Goal: Task Accomplishment & Management: Complete application form

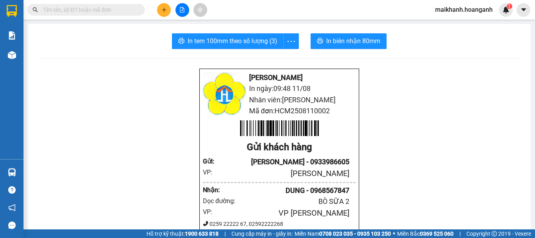
click at [169, 9] on button at bounding box center [164, 10] width 14 height 14
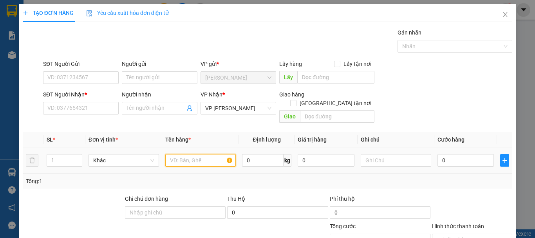
click at [179, 155] on input "text" at bounding box center [200, 160] width 70 height 13
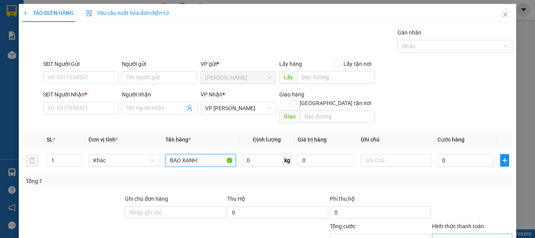
type input "BAO XANH"
click at [149, 87] on form "SĐT Người Gửi VD: 0371234567 Người gửi Tên người gửi VP gửi * [PERSON_NAME] Lấy…" at bounding box center [267, 92] width 489 height 67
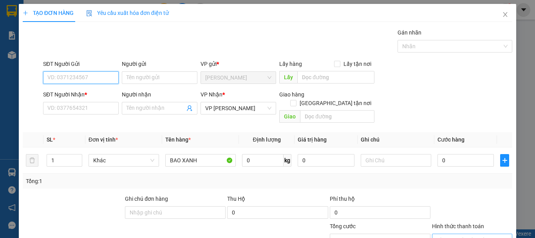
click at [89, 78] on input "SĐT Người Gửi" at bounding box center [81, 77] width 76 height 13
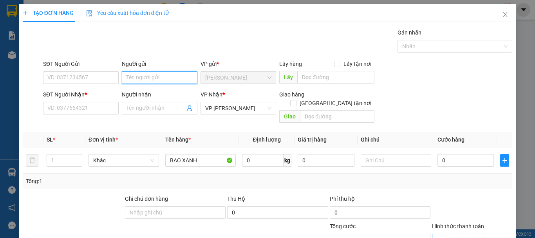
click at [138, 74] on input "Người gửi" at bounding box center [160, 77] width 76 height 13
type input "NGUYỆT"
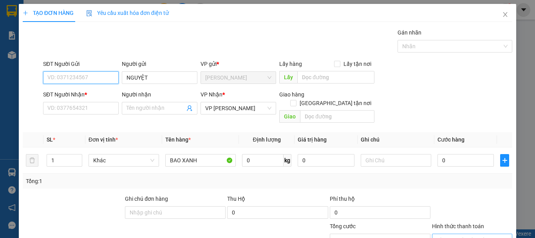
click at [72, 83] on input "SĐT Người Gửi" at bounding box center [81, 77] width 76 height 13
click at [76, 95] on div "0825343707 - NGUYỆT" at bounding box center [79, 93] width 65 height 9
type input "0825343707"
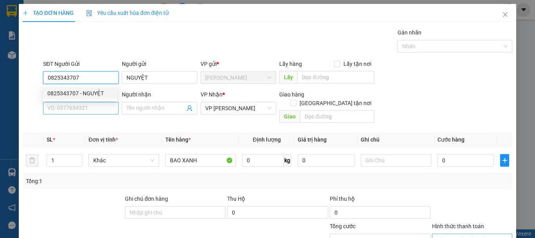
type input "40.000"
type input "0825343707"
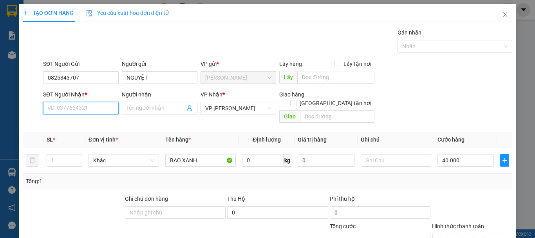
click at [83, 102] on input "SĐT Người Nhận *" at bounding box center [81, 108] width 76 height 13
click at [93, 125] on div "0932383972 - LÂM" at bounding box center [79, 123] width 65 height 9
type input "0932383972"
type input "LÂM"
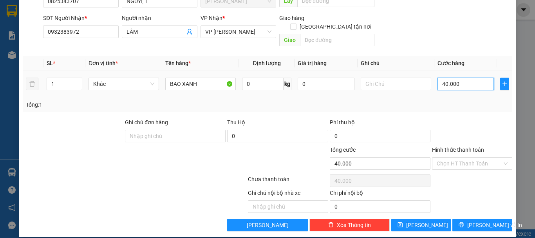
click at [463, 79] on input "40.000" at bounding box center [465, 83] width 56 height 13
type input "0"
type input "5"
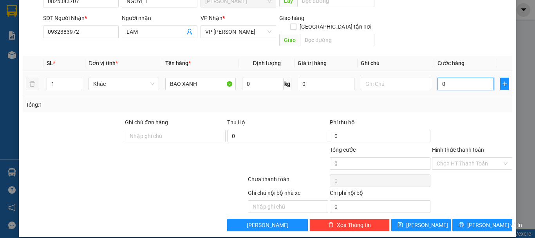
type input "5"
type input "05"
type input "50"
type input "050"
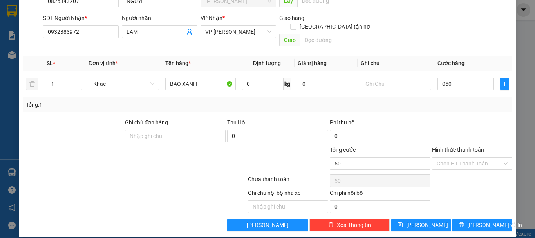
type input "50.000"
click at [463, 100] on div "Tổng: 1" at bounding box center [267, 104] width 483 height 9
click at [363, 77] on input "text" at bounding box center [395, 83] width 70 height 13
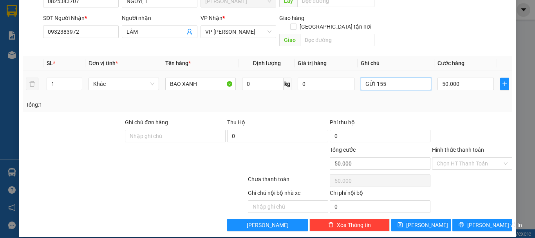
type input "GỬI 155"
click at [394, 86] on td "GỬI 155" at bounding box center [395, 84] width 77 height 26
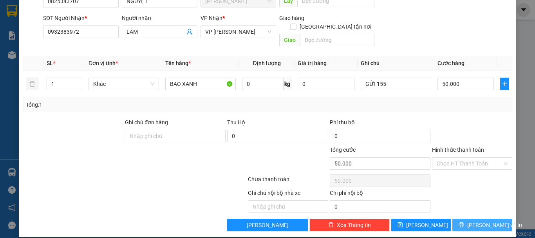
click at [459, 218] on button "[PERSON_NAME] và In" at bounding box center [482, 224] width 60 height 13
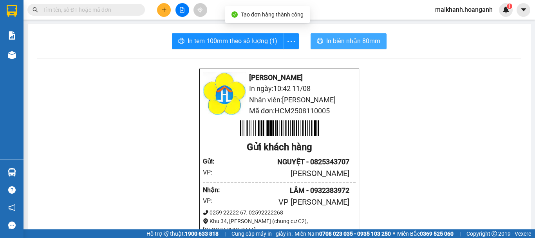
click at [329, 36] on span "In biên nhận 80mm" at bounding box center [353, 41] width 54 height 10
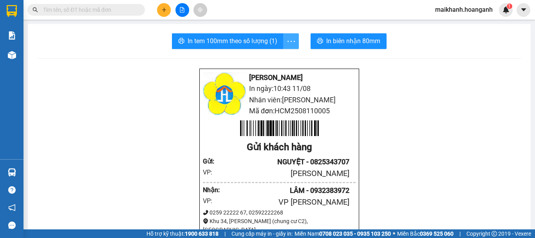
click at [288, 40] on icon "more" at bounding box center [291, 41] width 10 height 10
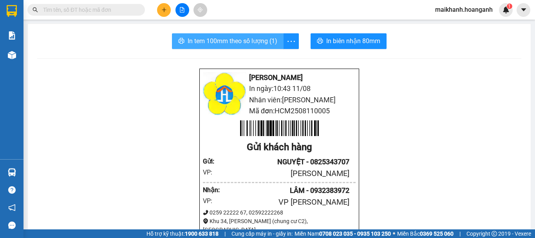
click at [263, 36] on span "In tem 100mm theo số lượng (1)" at bounding box center [232, 41] width 90 height 10
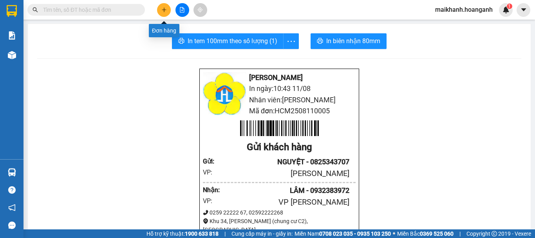
click at [165, 11] on icon "plus" at bounding box center [163, 9] width 5 height 5
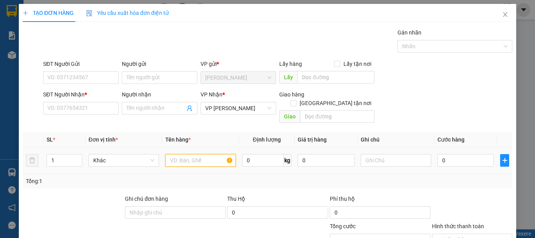
click at [172, 156] on input "text" at bounding box center [200, 160] width 70 height 13
type input "BỊCH ĐỎ"
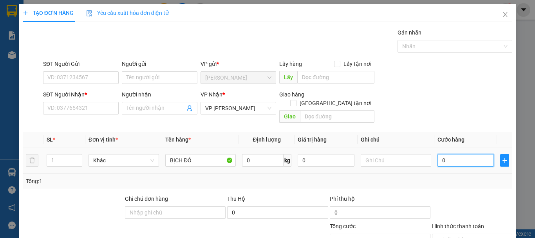
click at [444, 154] on input "0" at bounding box center [465, 160] width 56 height 13
click at [404, 81] on div "SĐT Người Gửi VD: 0371234567 Người gửi Tên người gửi VP gửi * [PERSON_NAME] Lấy…" at bounding box center [277, 72] width 472 height 27
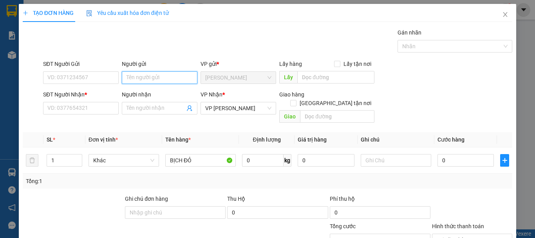
click at [150, 79] on input "Người gửi" at bounding box center [160, 77] width 76 height 13
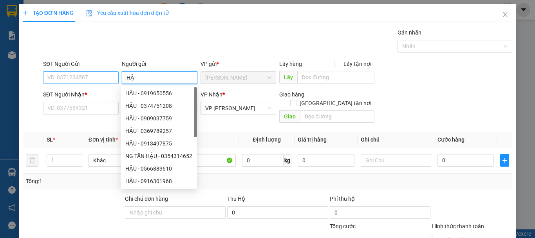
type input "H"
type input "CƯỜNG"
click at [115, 73] on input "SĐT Người Gửi" at bounding box center [81, 77] width 76 height 13
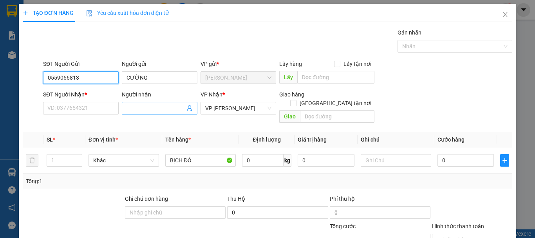
type input "0559066813"
click at [135, 106] on input "Người nhận" at bounding box center [155, 108] width 58 height 9
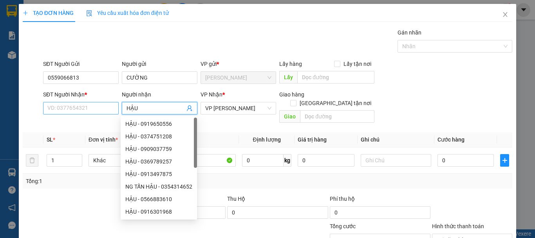
type input "HẬU"
click at [97, 105] on input "SĐT Người Nhận *" at bounding box center [81, 108] width 76 height 13
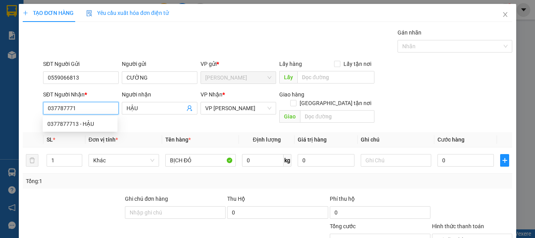
type input "0377877713"
click at [96, 117] on div "0377877713 - HẬU" at bounding box center [80, 123] width 75 height 13
type input "30.000"
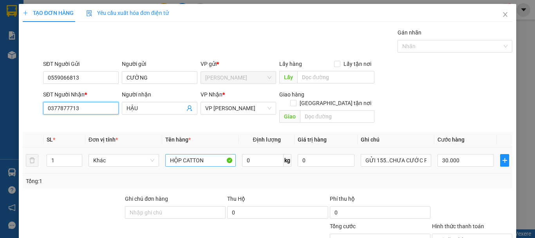
type input "0377877713"
click at [208, 154] on input "HỘP CATTON" at bounding box center [200, 160] width 70 height 13
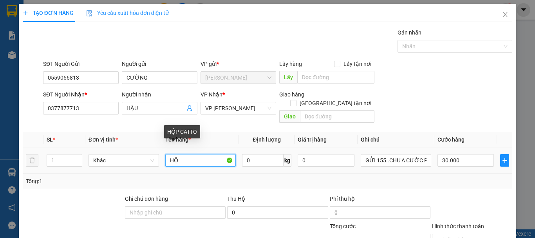
type input "H"
type input "BỊCH ĐỎ"
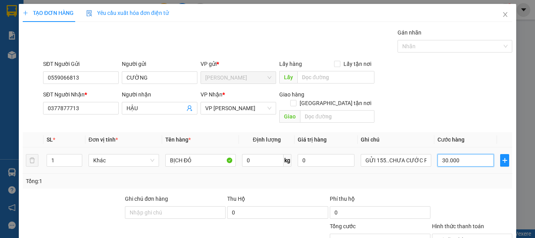
click at [460, 154] on input "30.000" at bounding box center [465, 160] width 56 height 13
type input "0\"
type input "0"
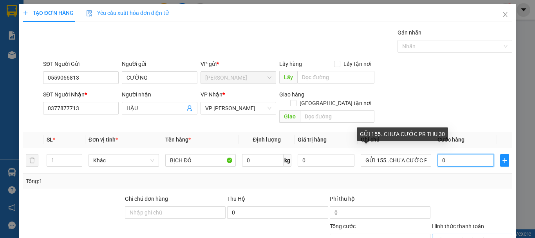
scroll to position [76, 0]
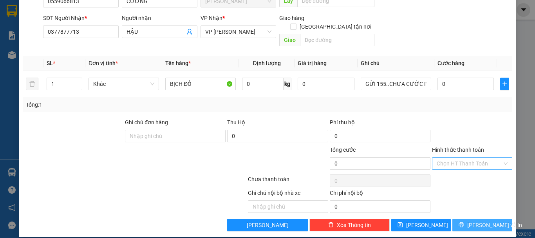
click at [477, 220] on span "[PERSON_NAME] và In" at bounding box center [494, 224] width 55 height 9
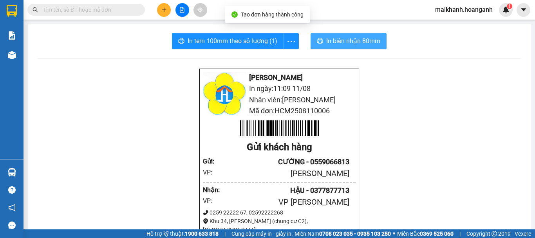
click at [328, 42] on span "In biên nhận 80mm" at bounding box center [353, 41] width 54 height 10
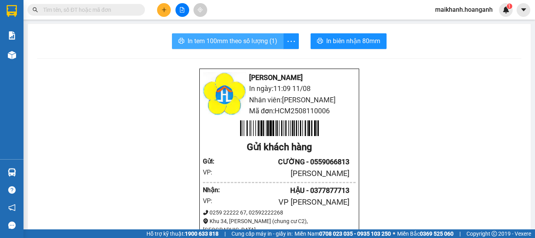
click at [237, 41] on span "In tem 100mm theo số lượng (1)" at bounding box center [232, 41] width 90 height 10
